Goal: Task Accomplishment & Management: Use online tool/utility

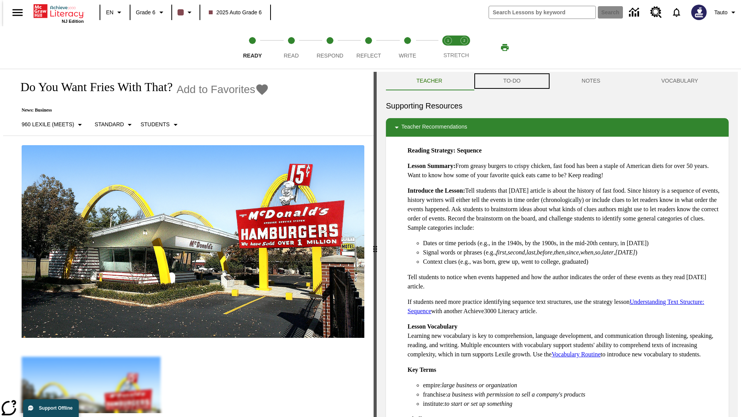
click at [511, 81] on button "TO-DO" at bounding box center [512, 81] width 78 height 19
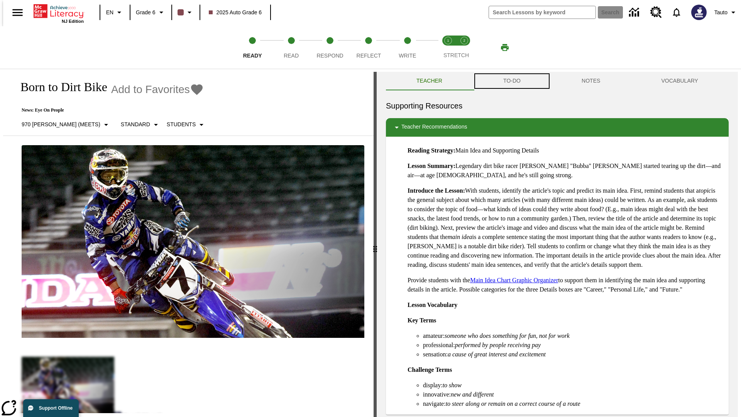
click at [511, 81] on button "TO-DO" at bounding box center [512, 81] width 78 height 19
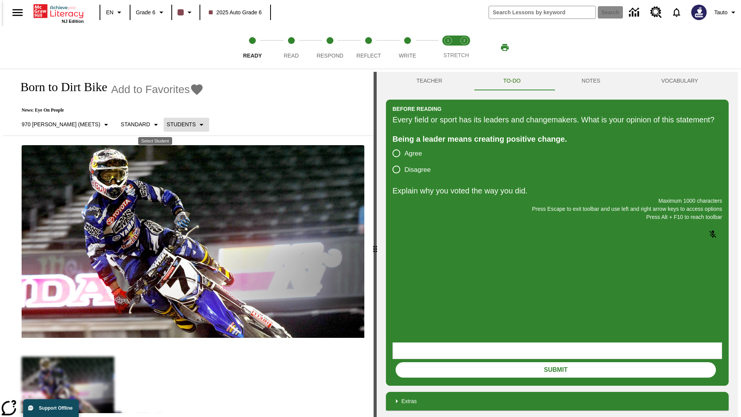
click at [167, 124] on p "Students" at bounding box center [181, 124] width 29 height 8
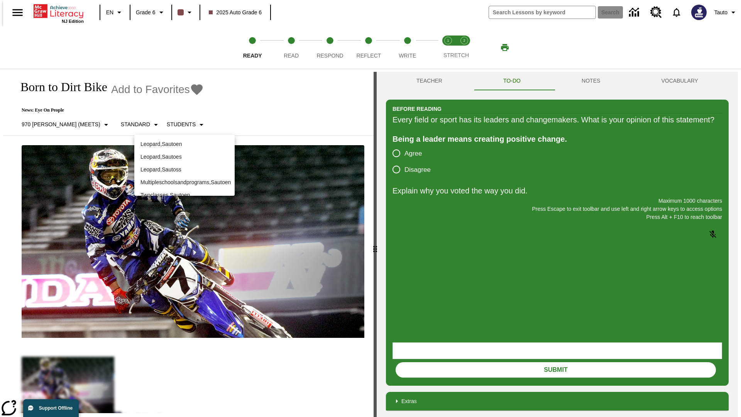
click at [184, 144] on p "Leopard , Sautoen" at bounding box center [184, 144] width 88 height 8
